Goal: Contribute content

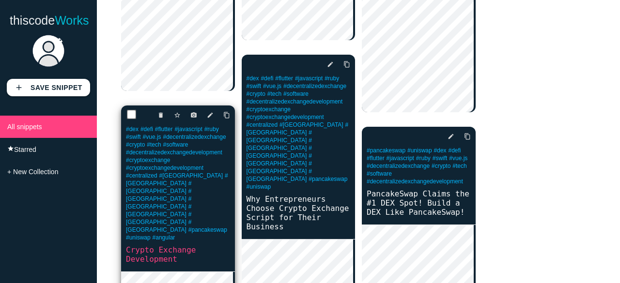
scroll to position [387, 0]
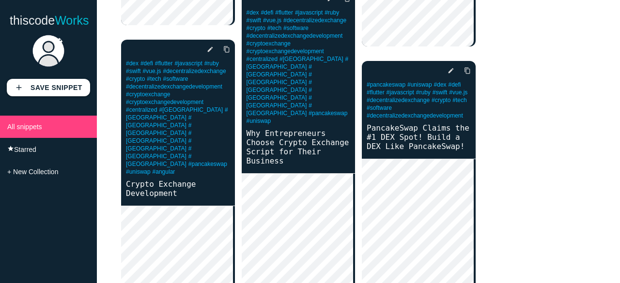
click at [544, 101] on div "delete star_border photo_camera edit content_copy #dex #defi #flutter #javascri…" at bounding box center [358, 8] width 475 height 675
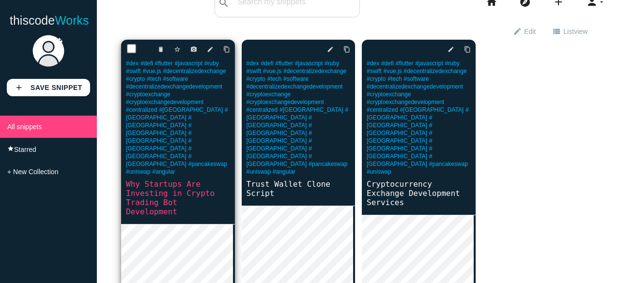
scroll to position [0, 0]
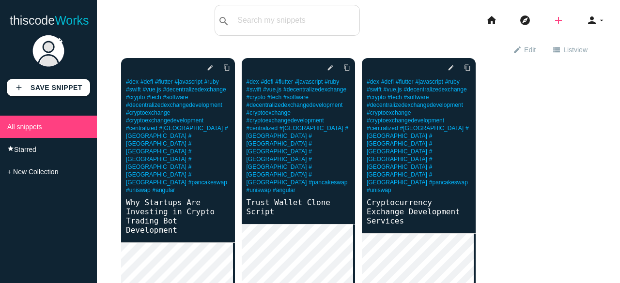
click at [553, 23] on icon "add" at bounding box center [559, 20] width 12 height 31
click at [591, 15] on link "code Snippet" at bounding box center [579, 17] width 68 height 24
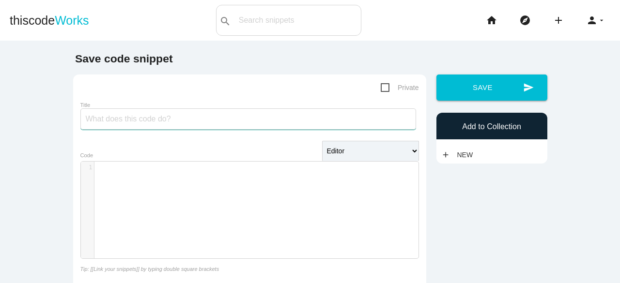
click at [146, 120] on input "Title" at bounding box center [248, 118] width 336 height 21
paste input "Building Smarter Crypto Businesses Through Trading Bot Development"
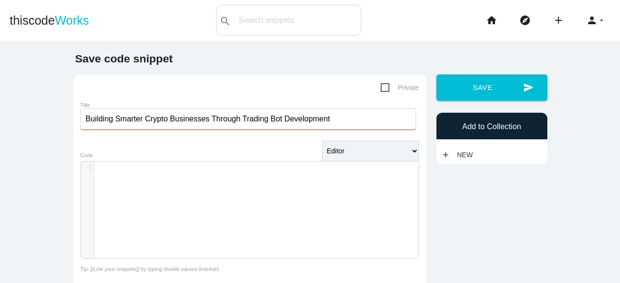
type input "Building Smarter Crypto Businesses Through Trading Bot Development"
click at [126, 182] on div "​ x 1 ​" at bounding box center [257, 217] width 352 height 111
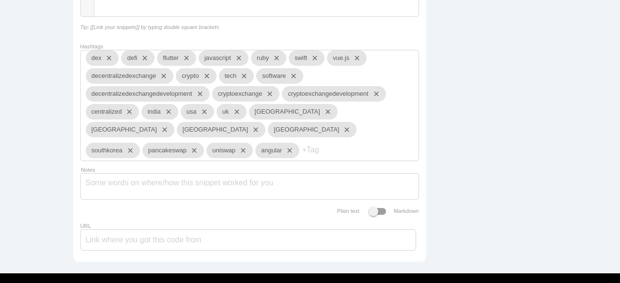
scroll to position [265, 0]
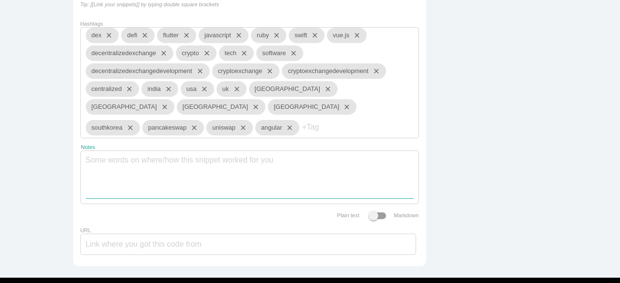
click at [203, 154] on textarea "Notes" at bounding box center [250, 174] width 328 height 47
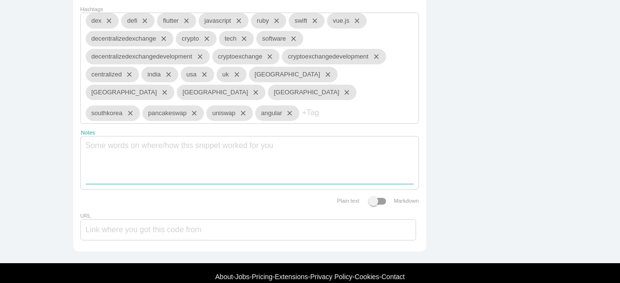
scroll to position [292, 0]
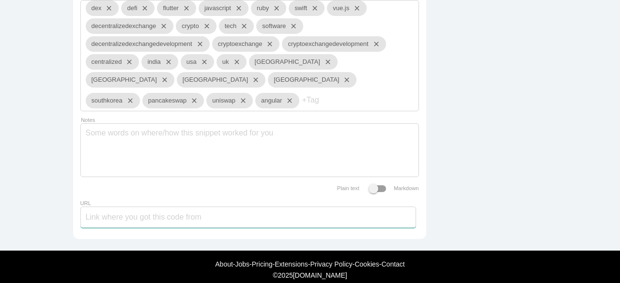
click at [136, 210] on input "URL" at bounding box center [248, 217] width 336 height 21
paste input "[URL][DOMAIN_NAME][PERSON_NAME]"
type input "[URL][DOMAIN_NAME][PERSON_NAME]"
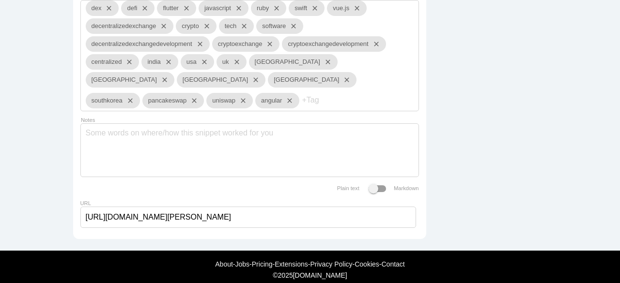
click at [497, 149] on div "Save code snippet Private Title Building Smarter Crypto Businesses Through Trad…" at bounding box center [310, 3] width 484 height 485
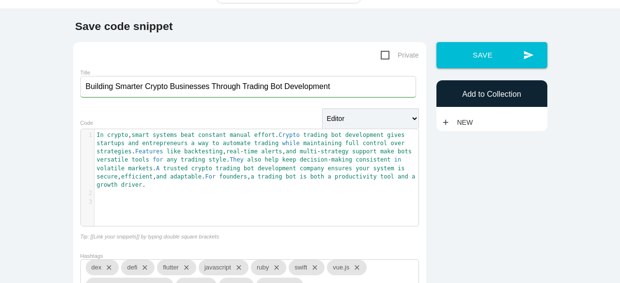
scroll to position [0, 0]
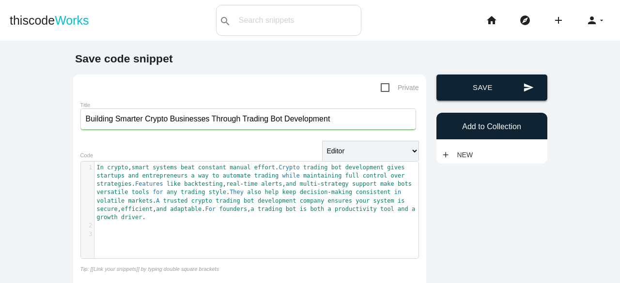
click at [485, 99] on button "send Save" at bounding box center [491, 88] width 111 height 26
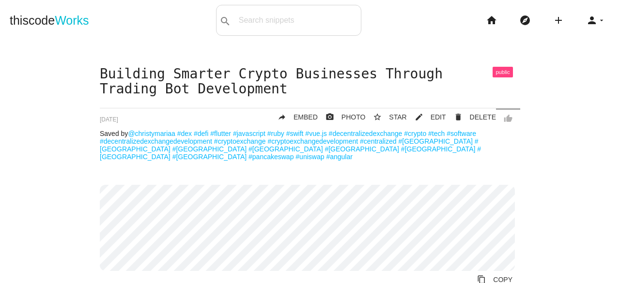
click at [33, 129] on div "Building Smarter Crypto Businesses Through Trading Bot Development thumb_up del…" at bounding box center [310, 198] width 600 height 263
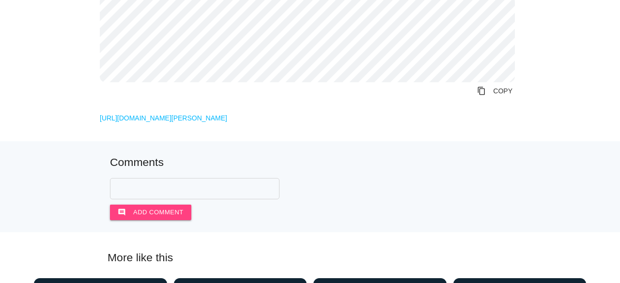
scroll to position [242, 0]
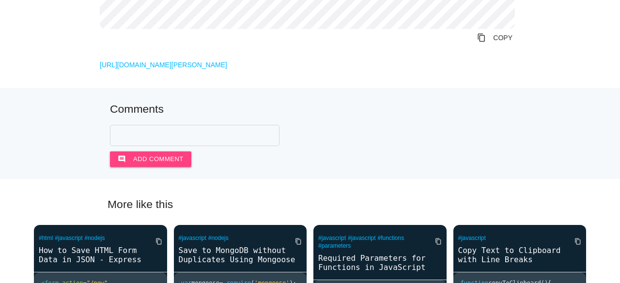
click at [334, 121] on div "Comments comment Add comment" at bounding box center [310, 135] width 400 height 64
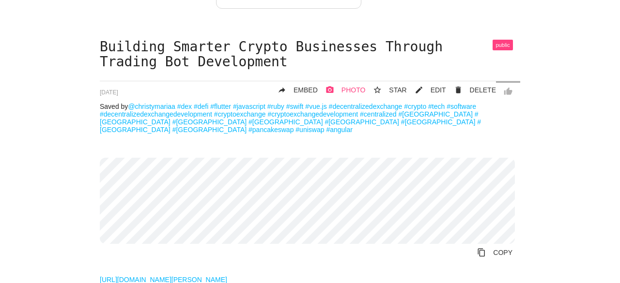
scroll to position [0, 0]
